Goal: Ask a question

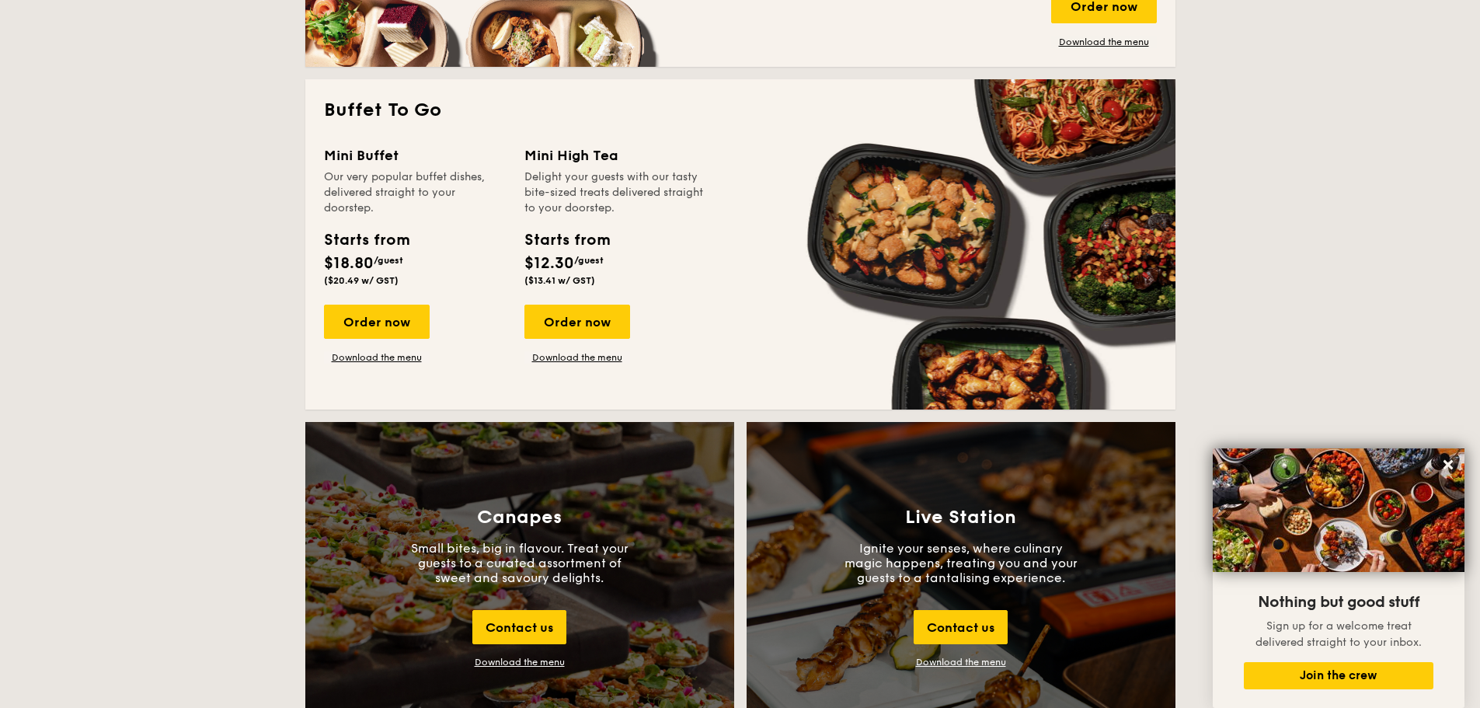
scroll to position [1321, 0]
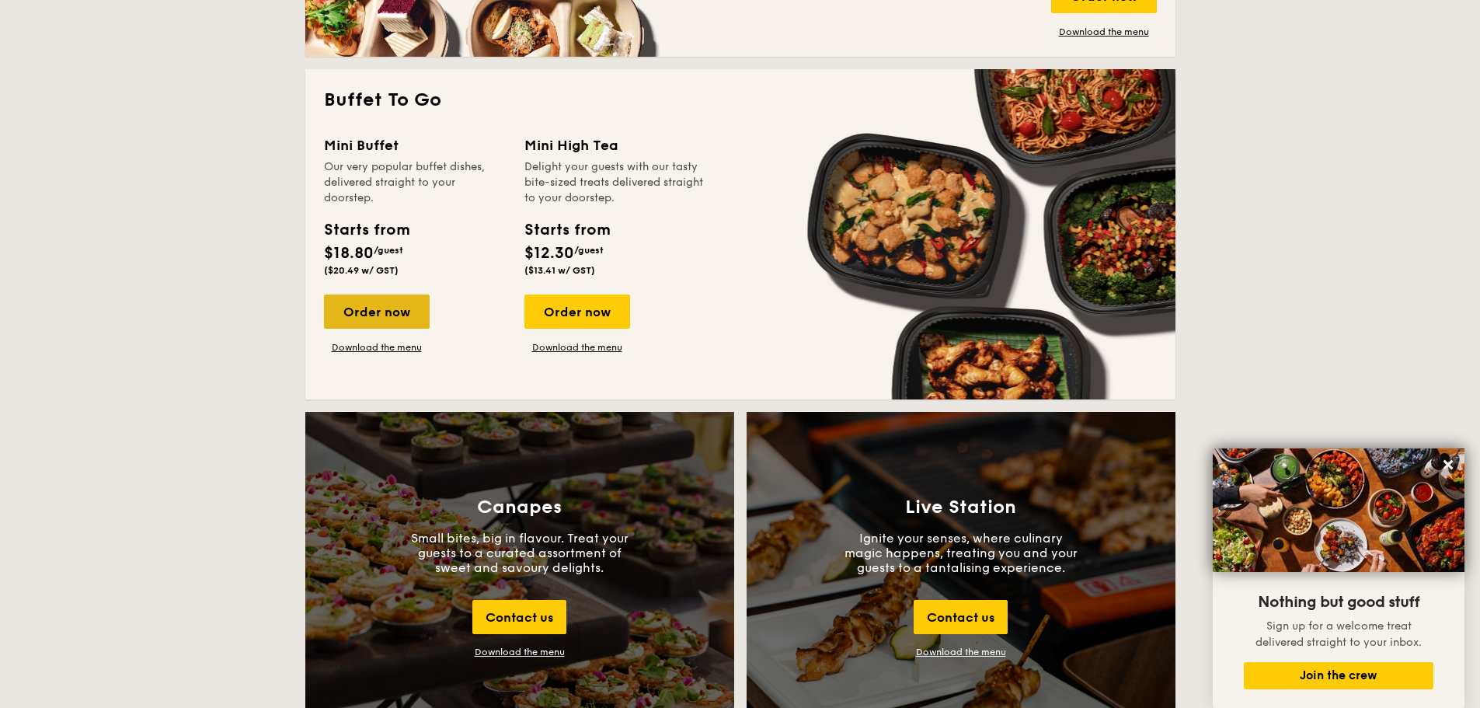
click at [395, 321] on div "Order now" at bounding box center [377, 311] width 106 height 34
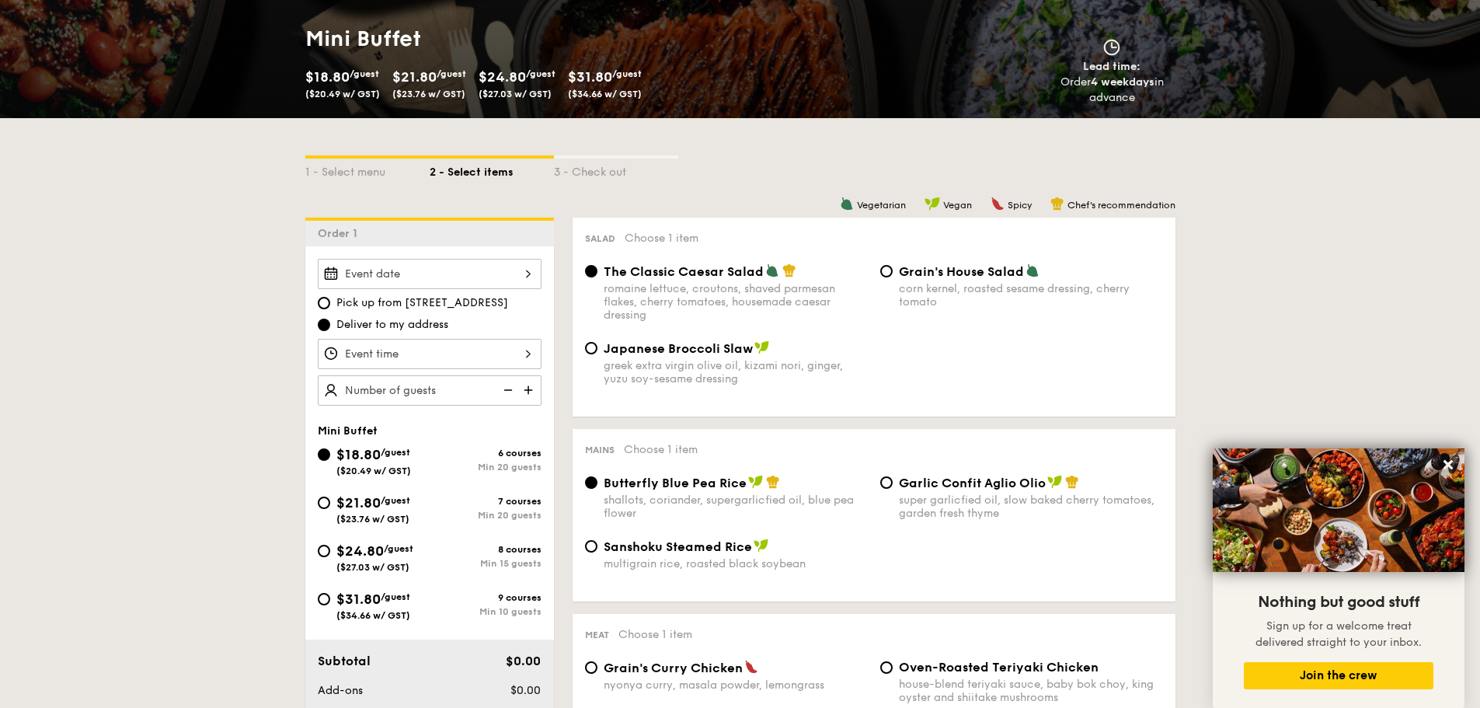
scroll to position [233, 0]
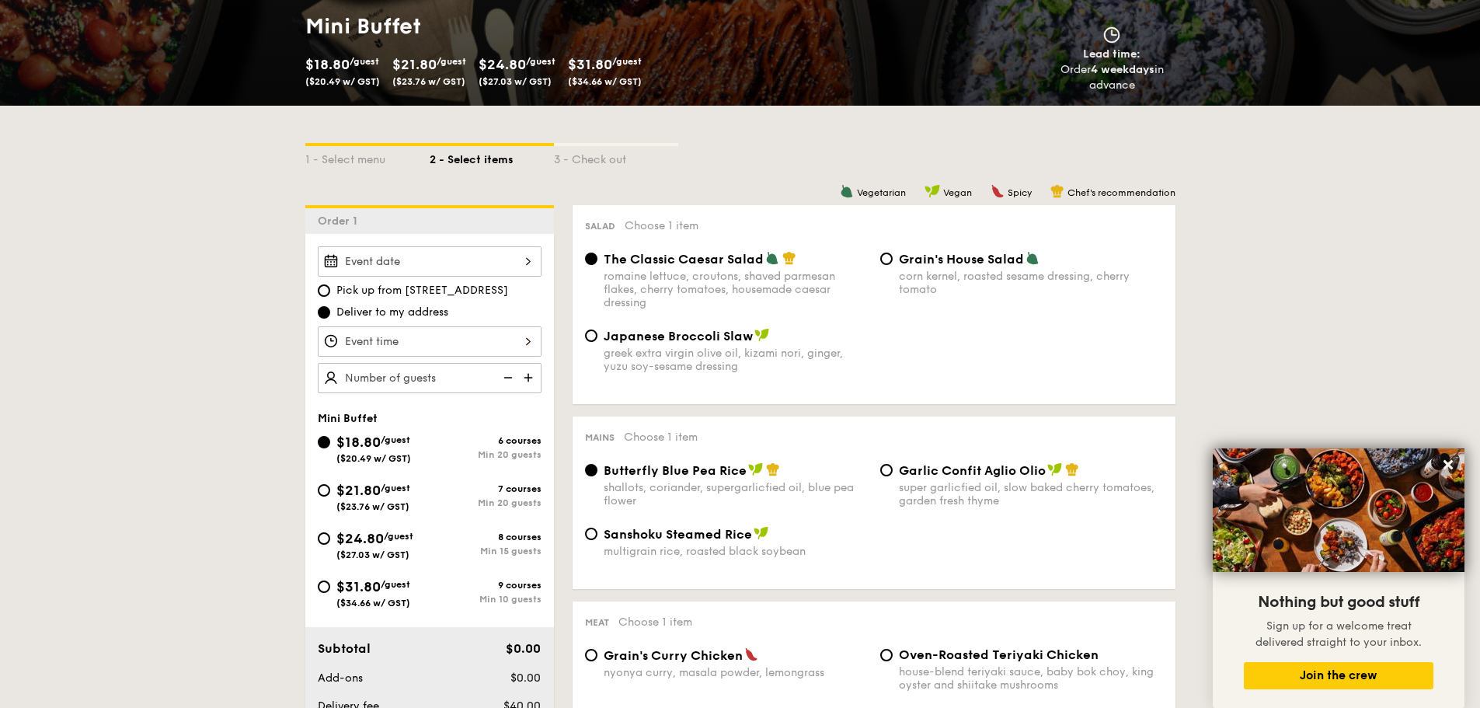
click at [320, 529] on div "$24.80 /guest ($27.03 w/ GST)" at bounding box center [374, 544] width 112 height 33
click at [320, 532] on input "$24.80 /guest ($27.03 w/ GST) 8 courses Min 15 guests" at bounding box center [324, 538] width 12 height 12
radio input "true"
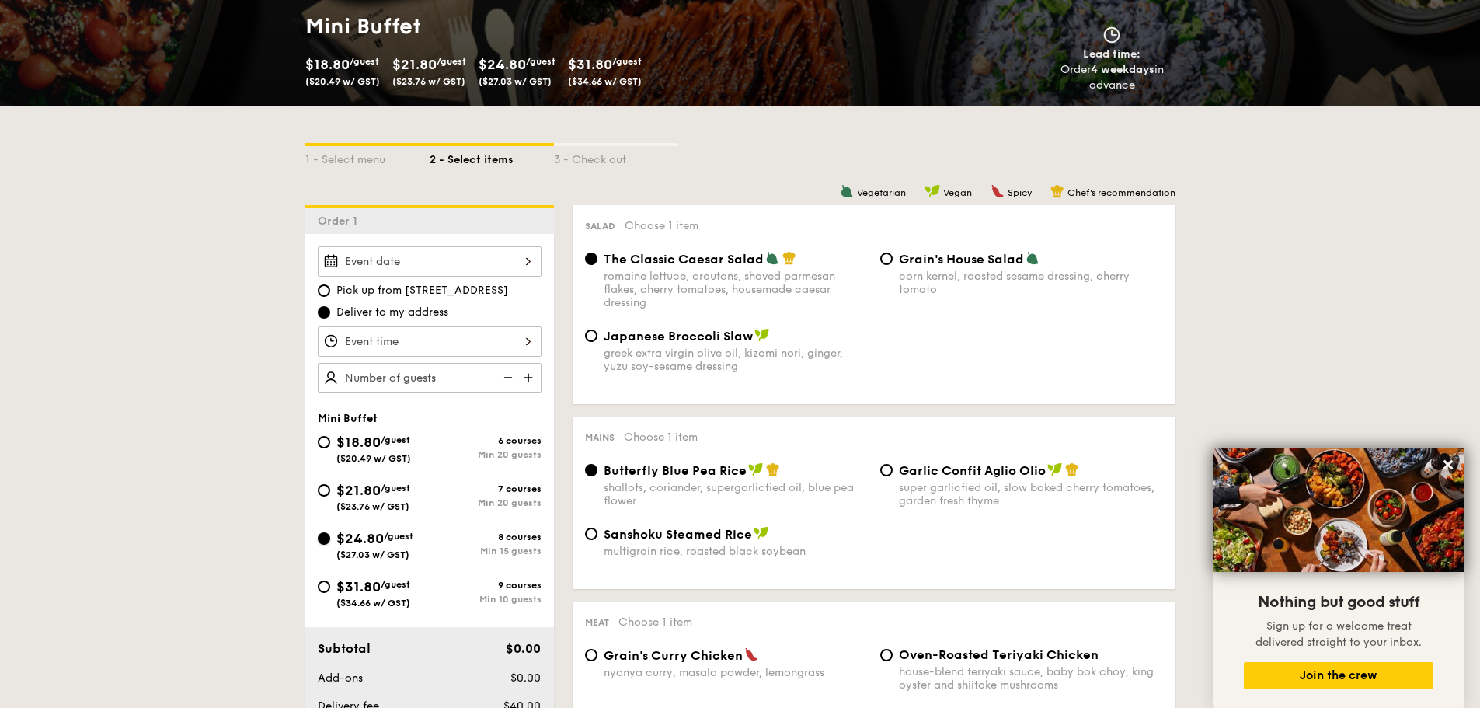
radio input "false"
radio input "true"
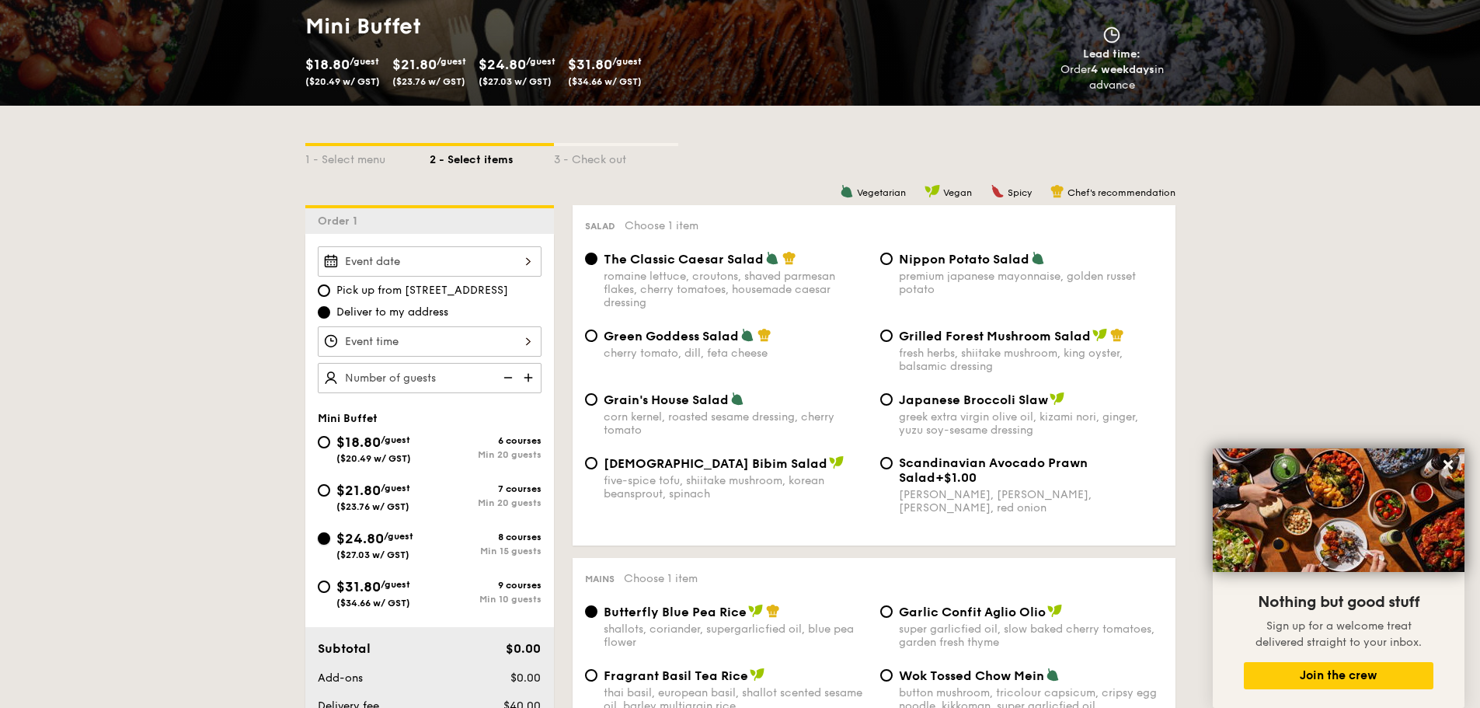
click at [322, 533] on input "$24.80 /guest ($27.03 w/ GST) 8 courses Min 15 guests" at bounding box center [324, 538] width 12 height 12
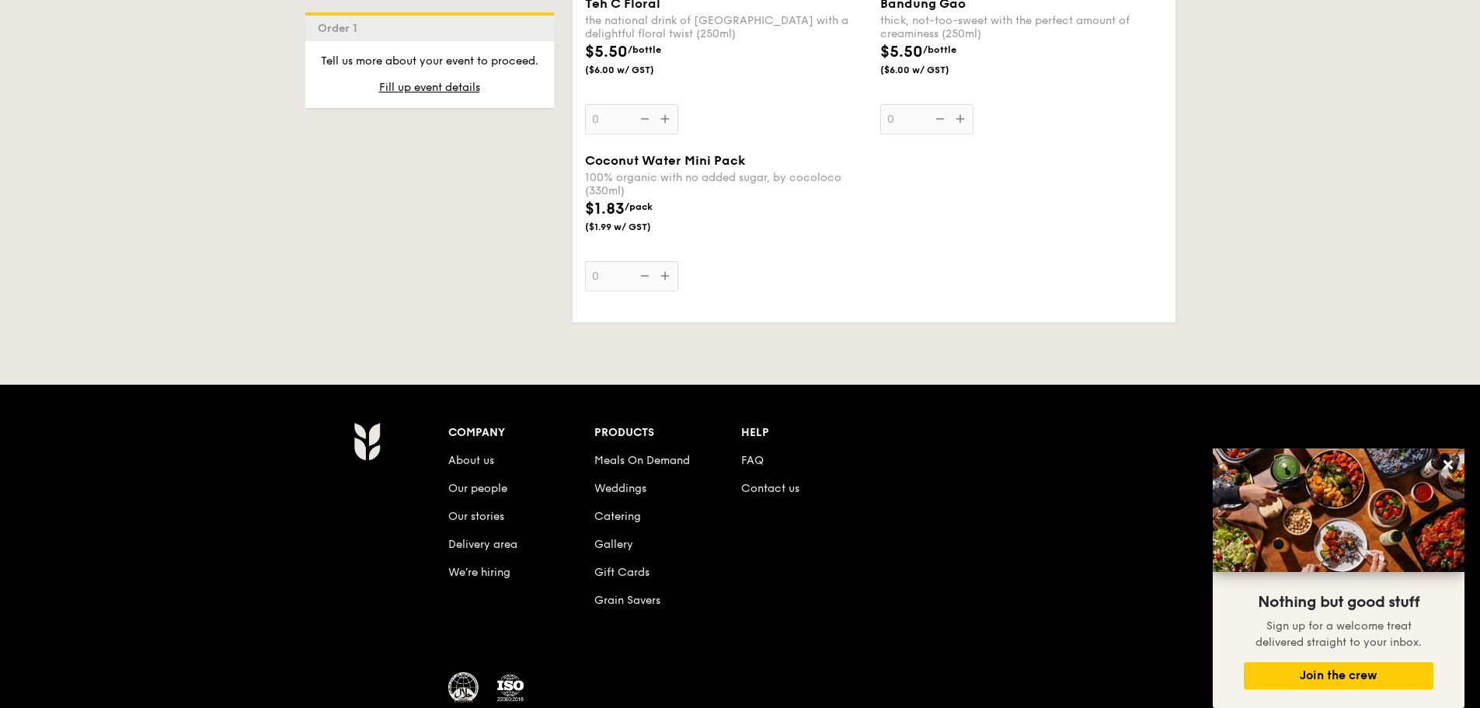
scroll to position [4871, 0]
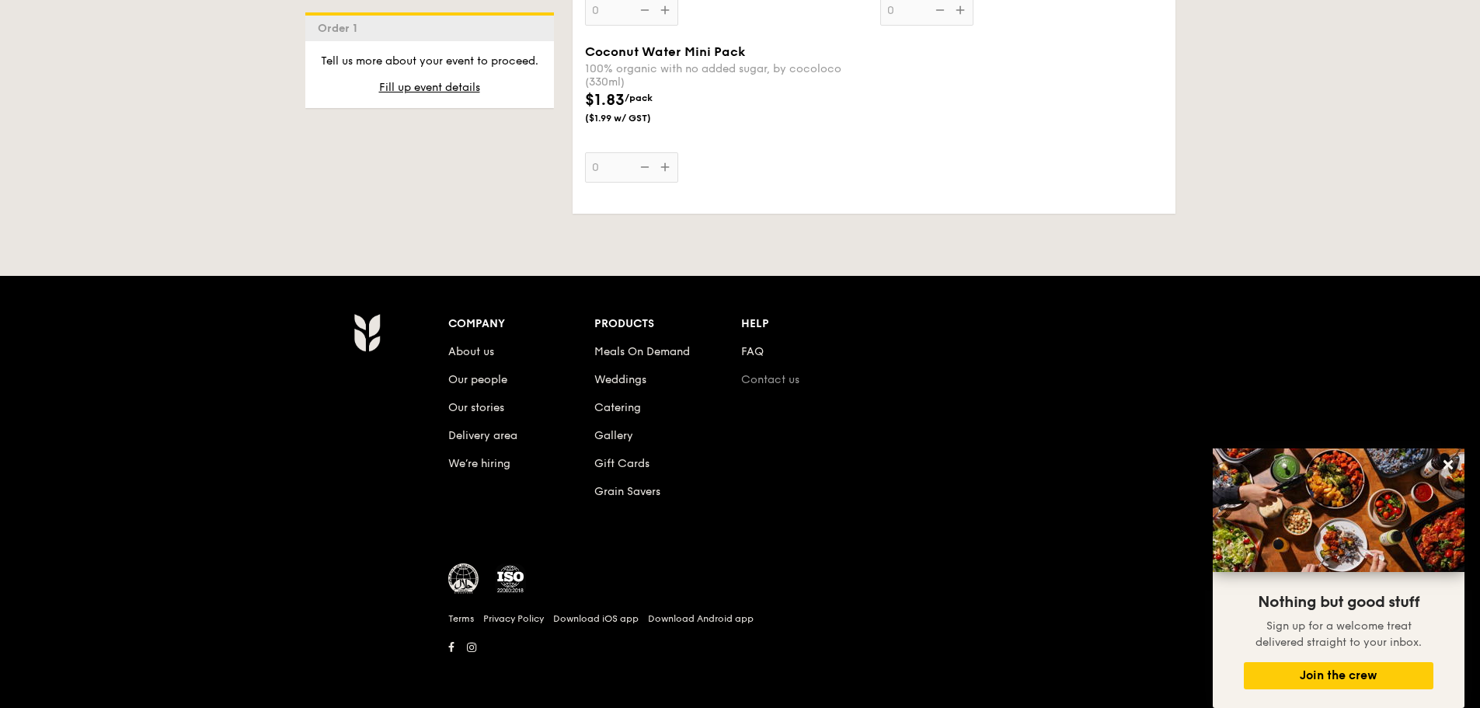
click at [768, 382] on link "Contact us" at bounding box center [770, 379] width 58 height 13
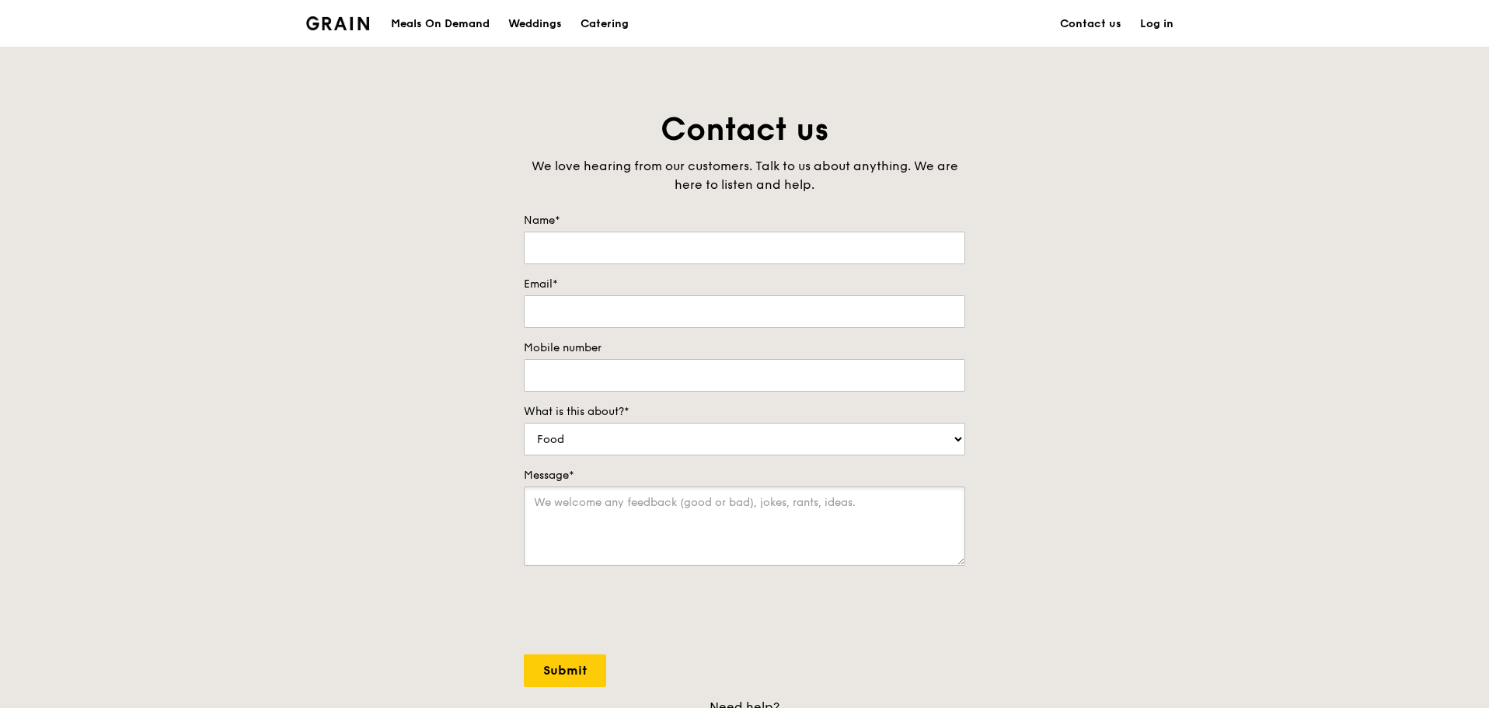
click at [653, 514] on textarea "Message*" at bounding box center [744, 525] width 441 height 79
paste textarea "Arbenz kitchen crew,"
type textarea "Arbenz kitchen crew,"
click at [659, 527] on textarea "Message*" at bounding box center [744, 525] width 441 height 79
click at [595, 235] on input "Name*" at bounding box center [744, 248] width 441 height 33
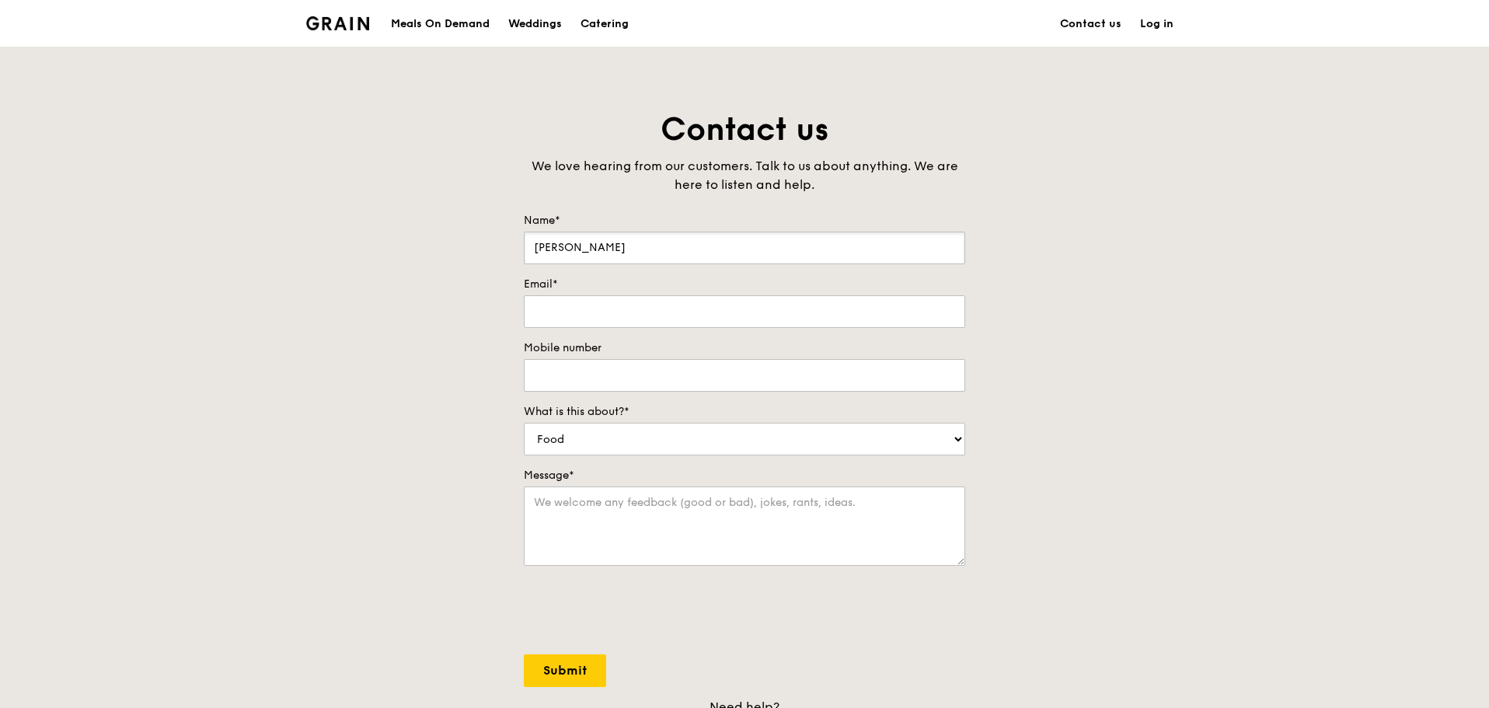
type input "Norman"
type input "lazifatass@gmail.com"
type input "96478778"
click at [922, 430] on select "Food Service Billing/Payment Catering Others" at bounding box center [744, 439] width 441 height 33
select select "Catering"
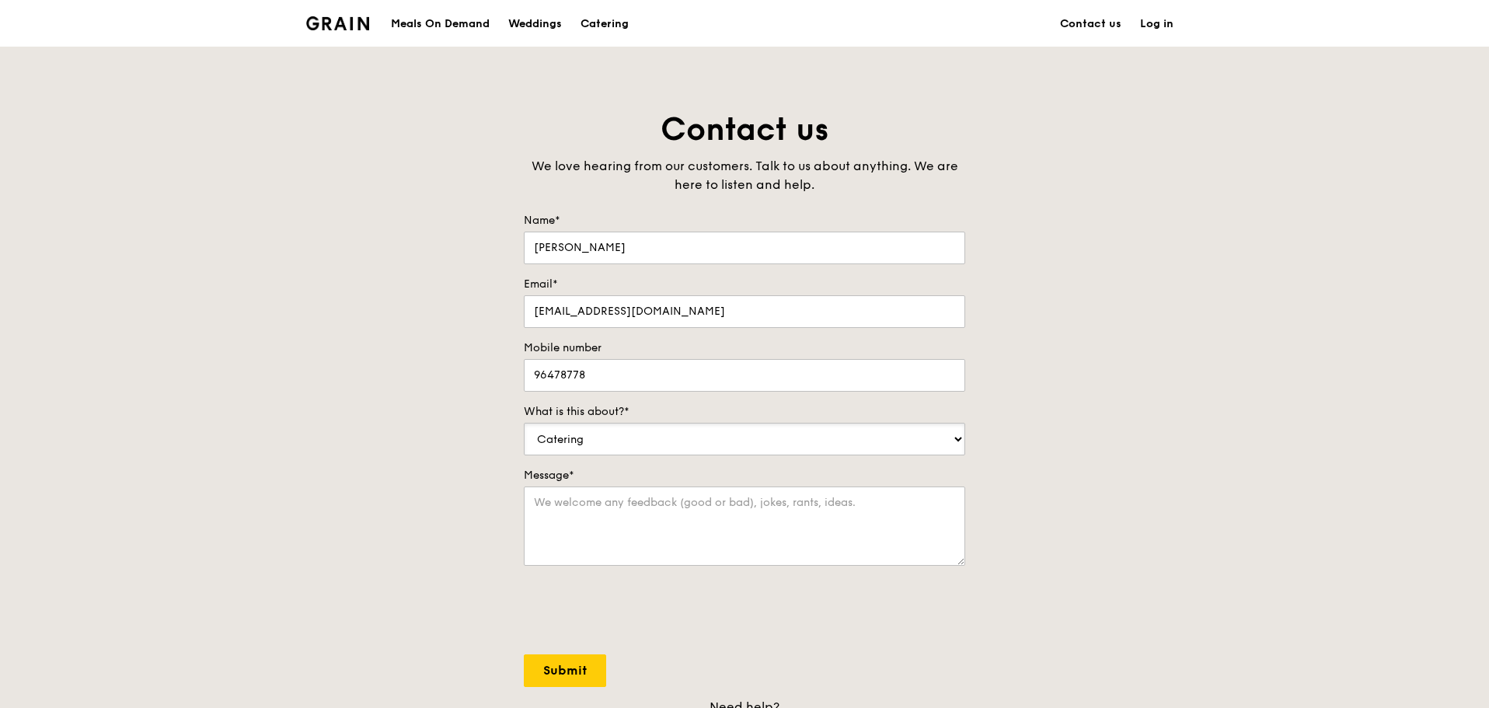
click at [524, 423] on select "Food Service Billing/Payment Catering Others" at bounding box center [744, 439] width 441 height 33
click at [668, 514] on textarea "Message*" at bounding box center [744, 525] width 441 height 79
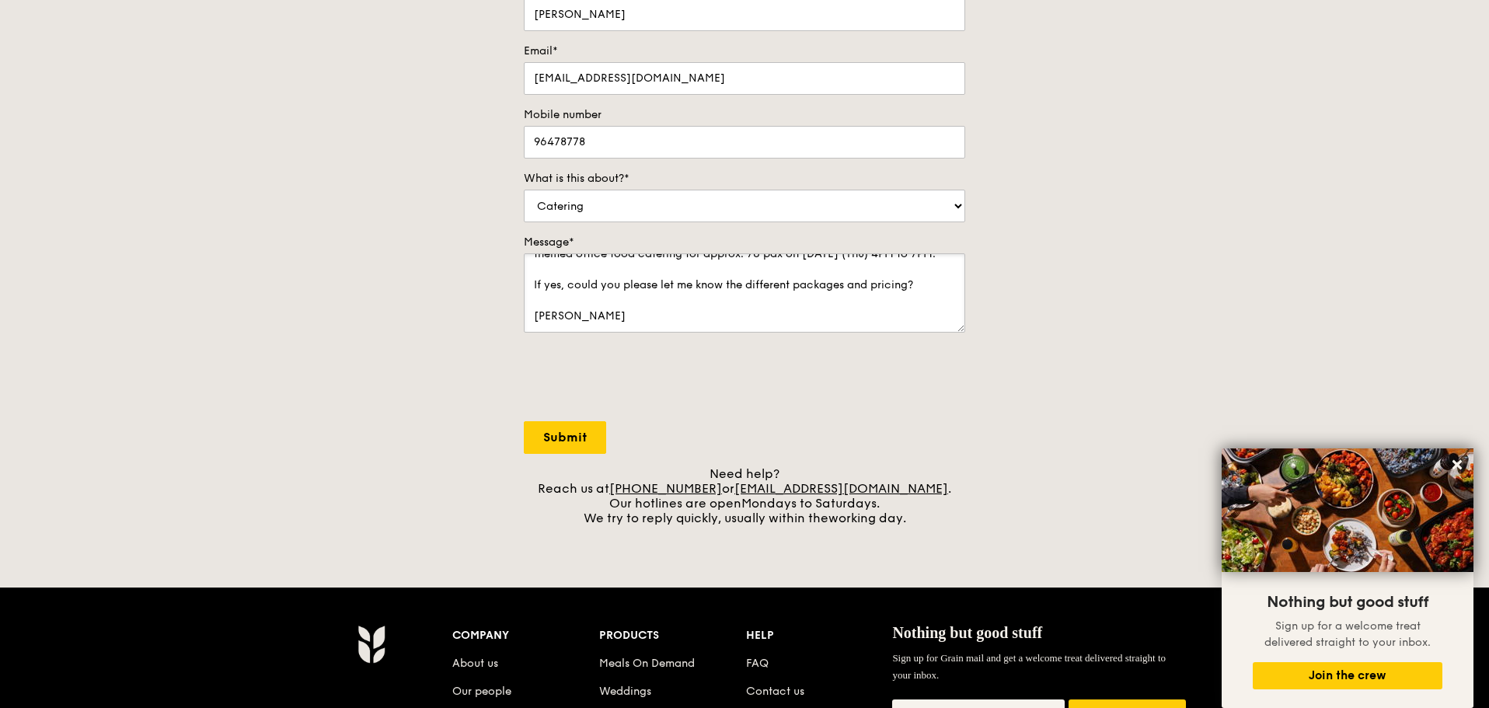
scroll to position [78, 0]
type textarea "Hi there, Enquiring if your company provides halal Oktoberfest themed office fo…"
click at [573, 437] on input "Submit" at bounding box center [565, 437] width 82 height 33
select select "Food"
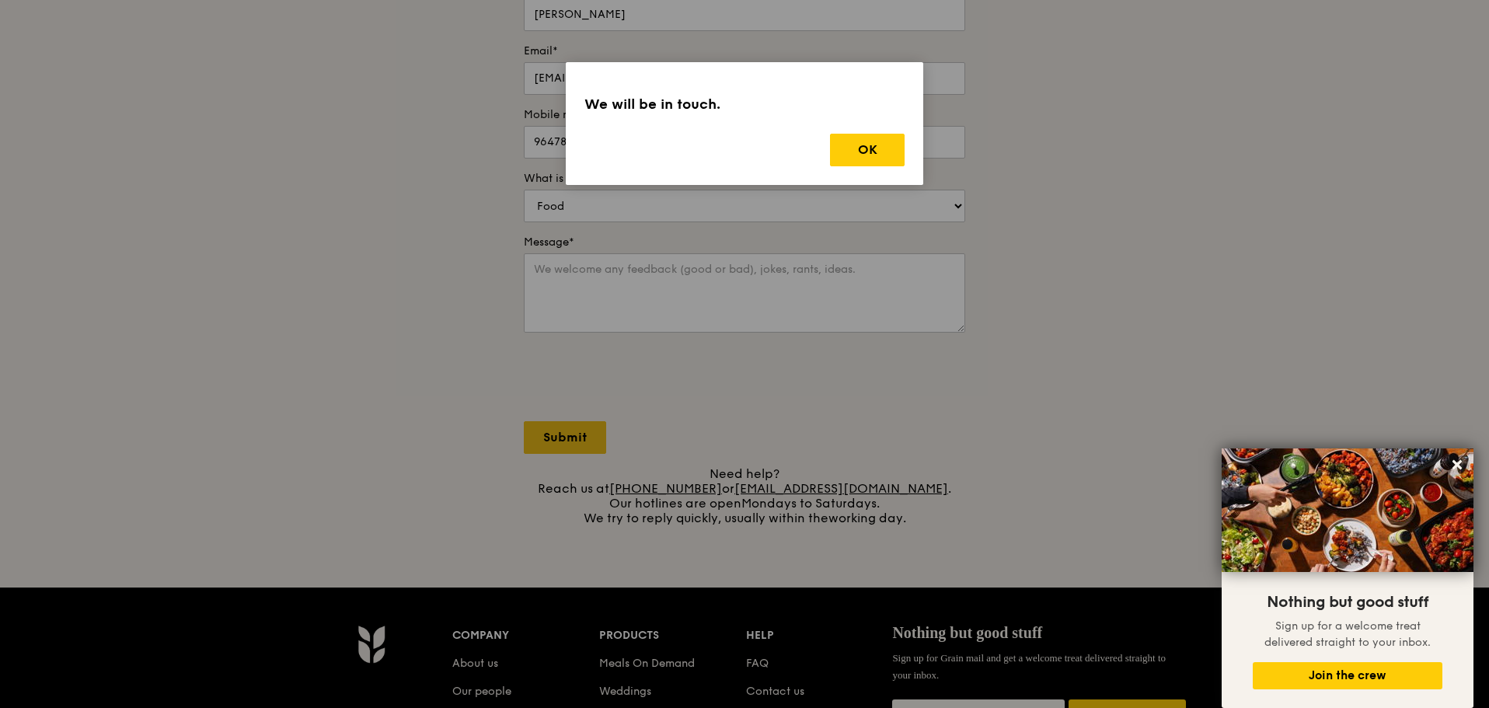
scroll to position [0, 0]
click at [859, 162] on button "OK" at bounding box center [867, 150] width 75 height 33
